Goal: Task Accomplishment & Management: Manage account settings

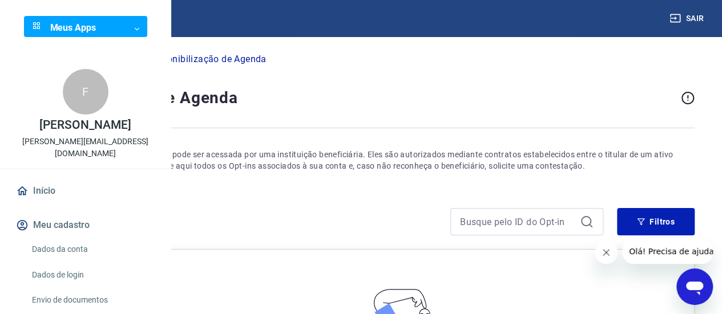
click at [51, 204] on link "Início" at bounding box center [85, 191] width 143 height 25
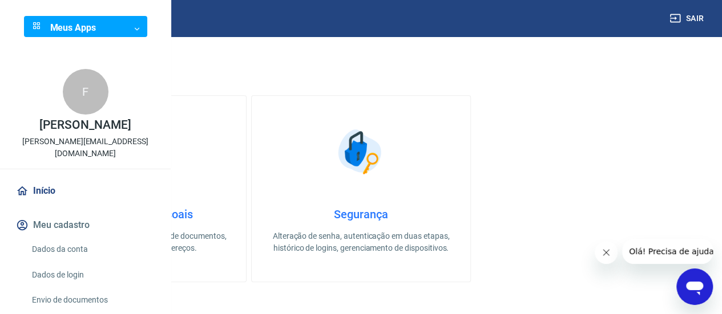
scroll to position [457, 0]
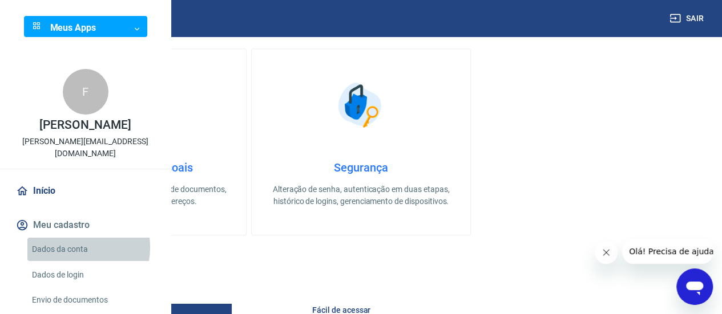
click at [76, 261] on link "Dados da conta" at bounding box center [92, 249] width 130 height 23
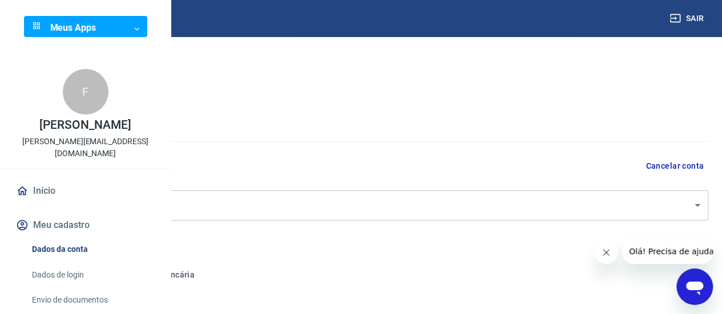
select select "SP"
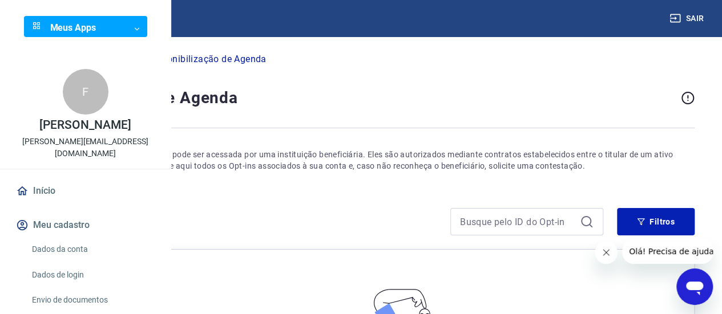
click at [49, 204] on link "Início" at bounding box center [85, 191] width 143 height 25
